Goal: Information Seeking & Learning: Compare options

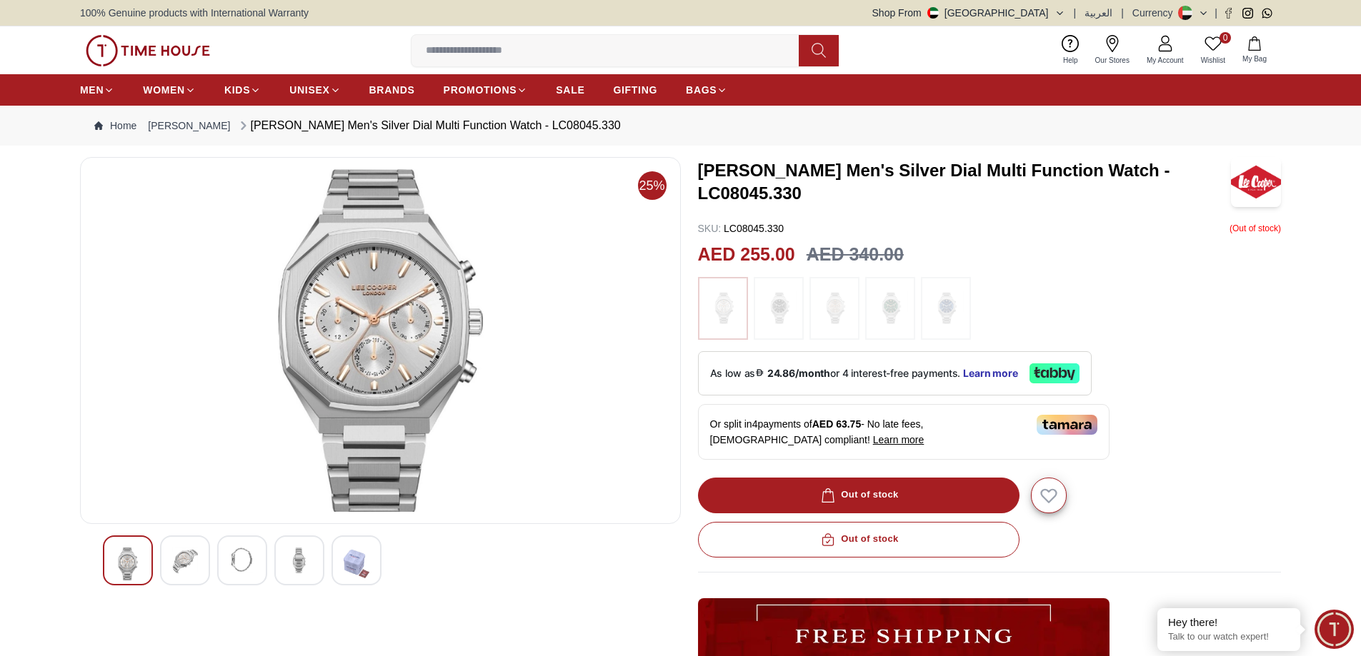
click at [786, 301] on img at bounding box center [779, 308] width 36 height 49
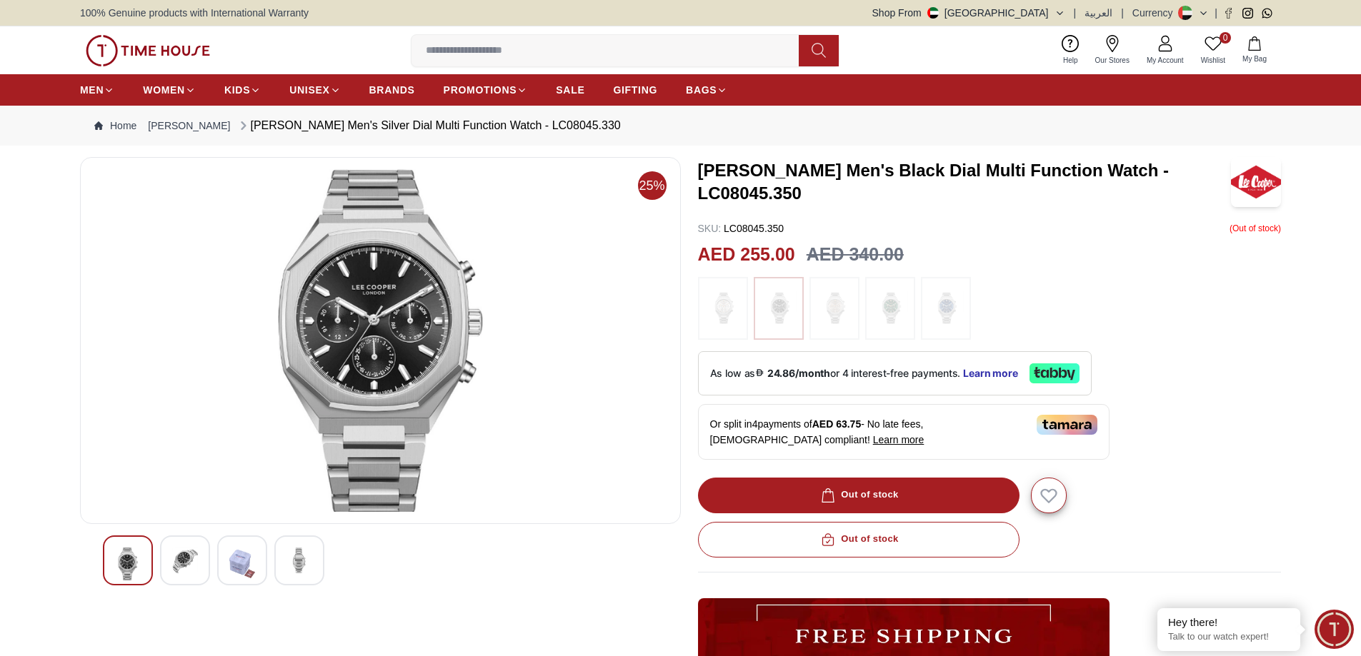
click at [731, 298] on img at bounding box center [723, 308] width 36 height 49
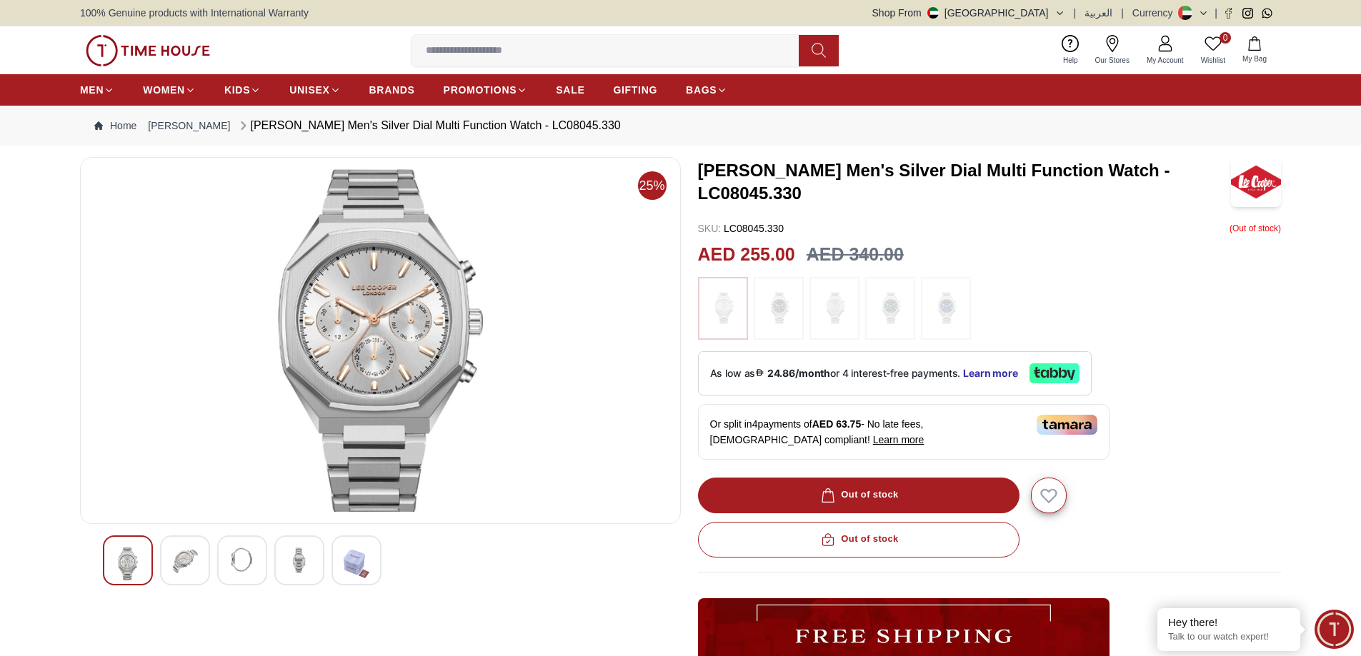
click at [184, 579] on div at bounding box center [185, 561] width 50 height 50
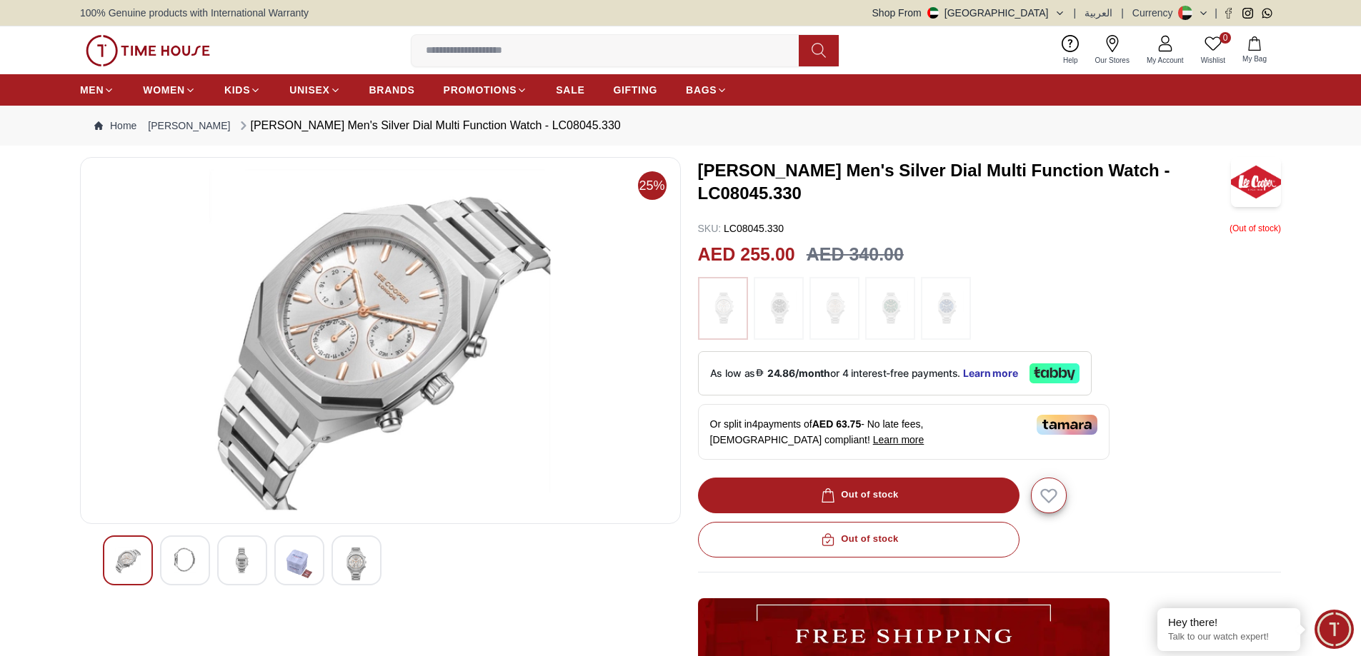
click at [249, 568] on img at bounding box center [242, 561] width 26 height 26
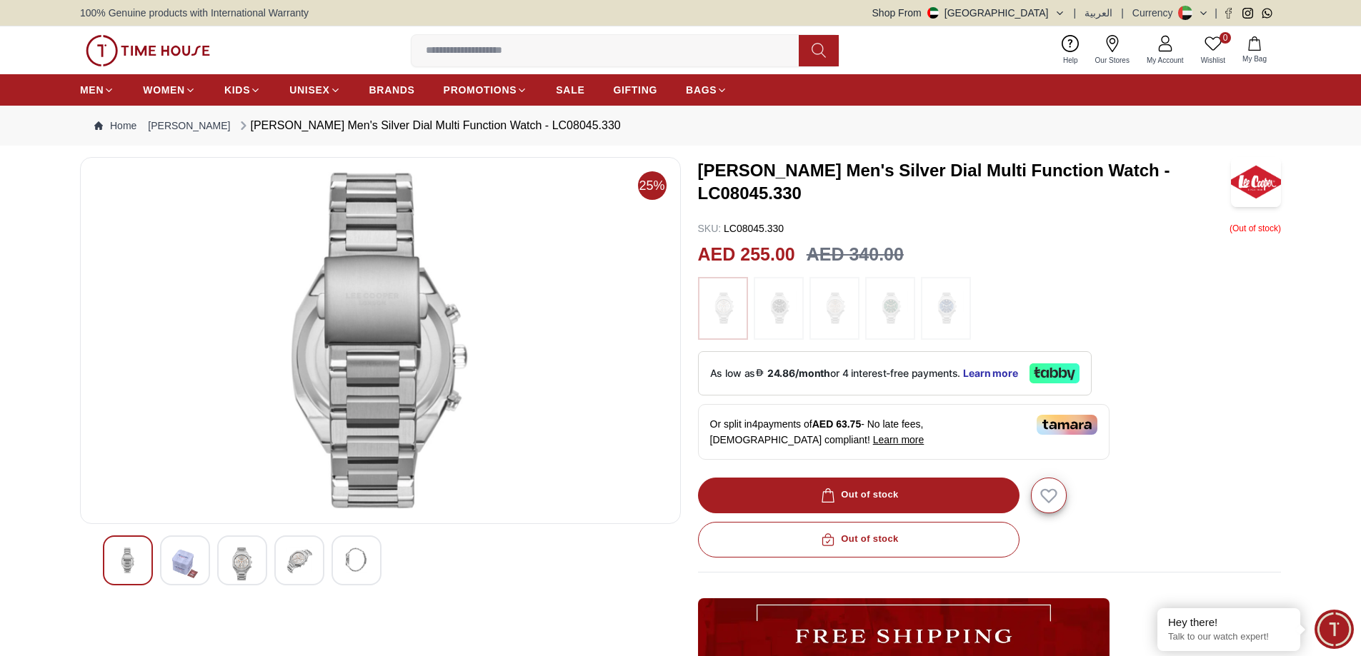
click at [304, 566] on img at bounding box center [299, 561] width 26 height 26
